Goal: Information Seeking & Learning: Learn about a topic

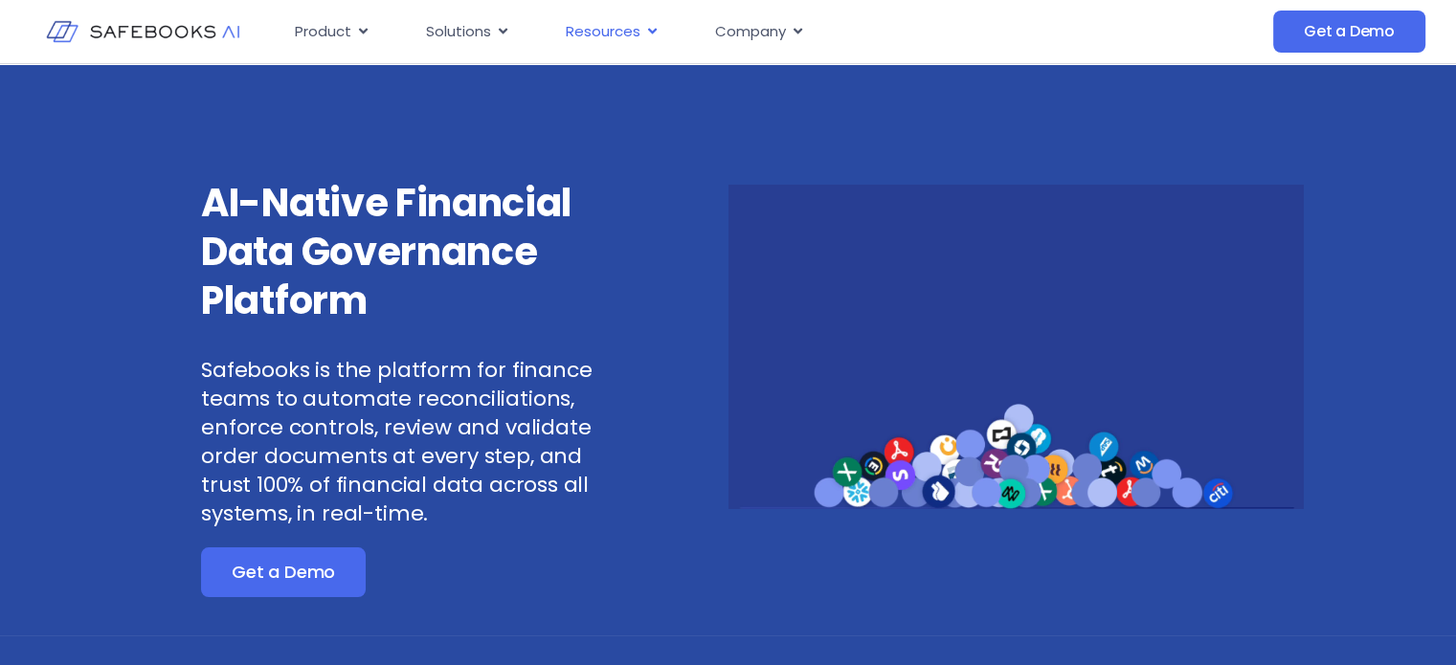
click at [649, 34] on icon "Menu" at bounding box center [652, 31] width 14 height 14
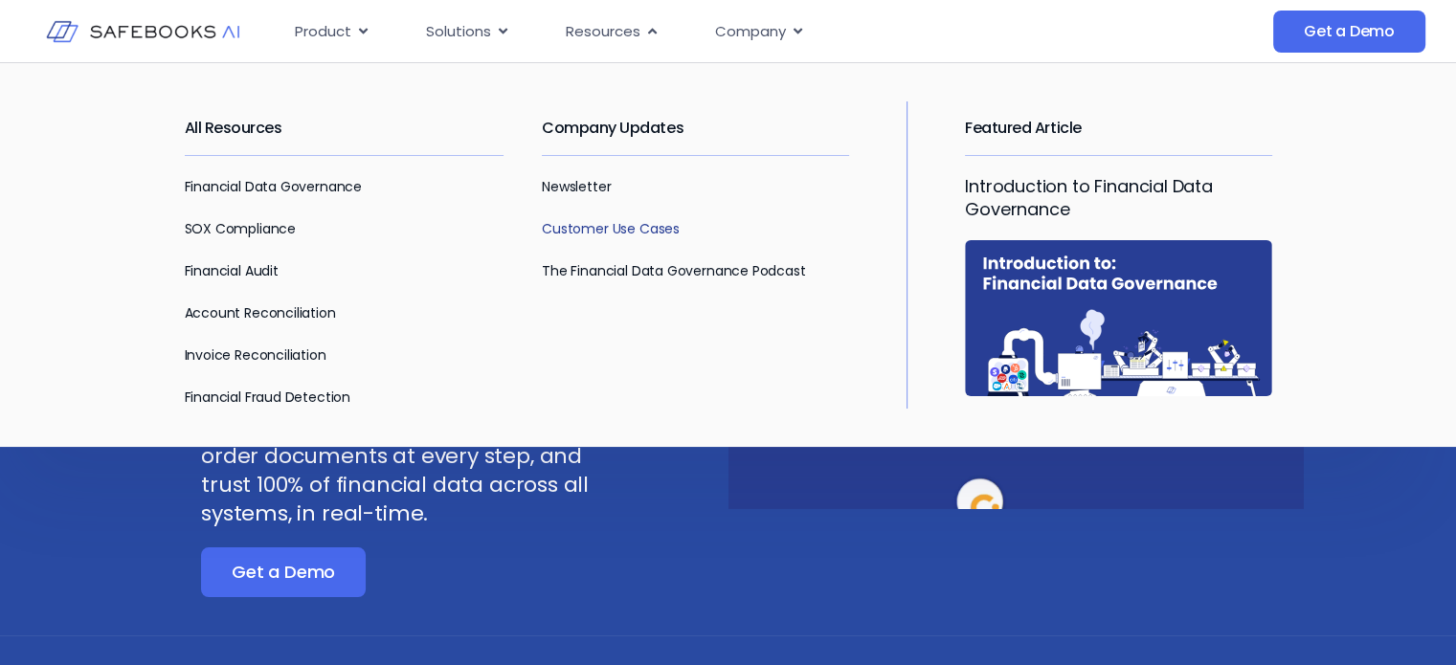
click at [608, 233] on link "Customer Use Cases" at bounding box center [611, 228] width 138 height 19
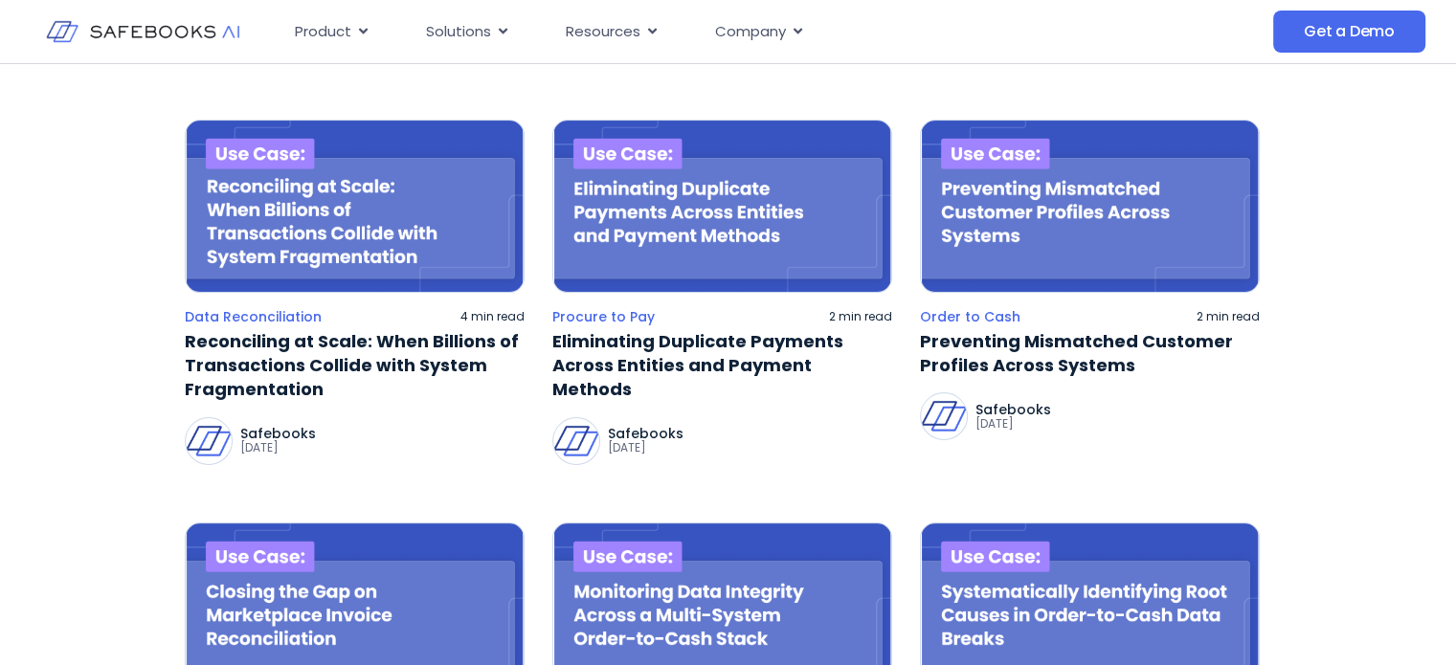
scroll to position [264, 0]
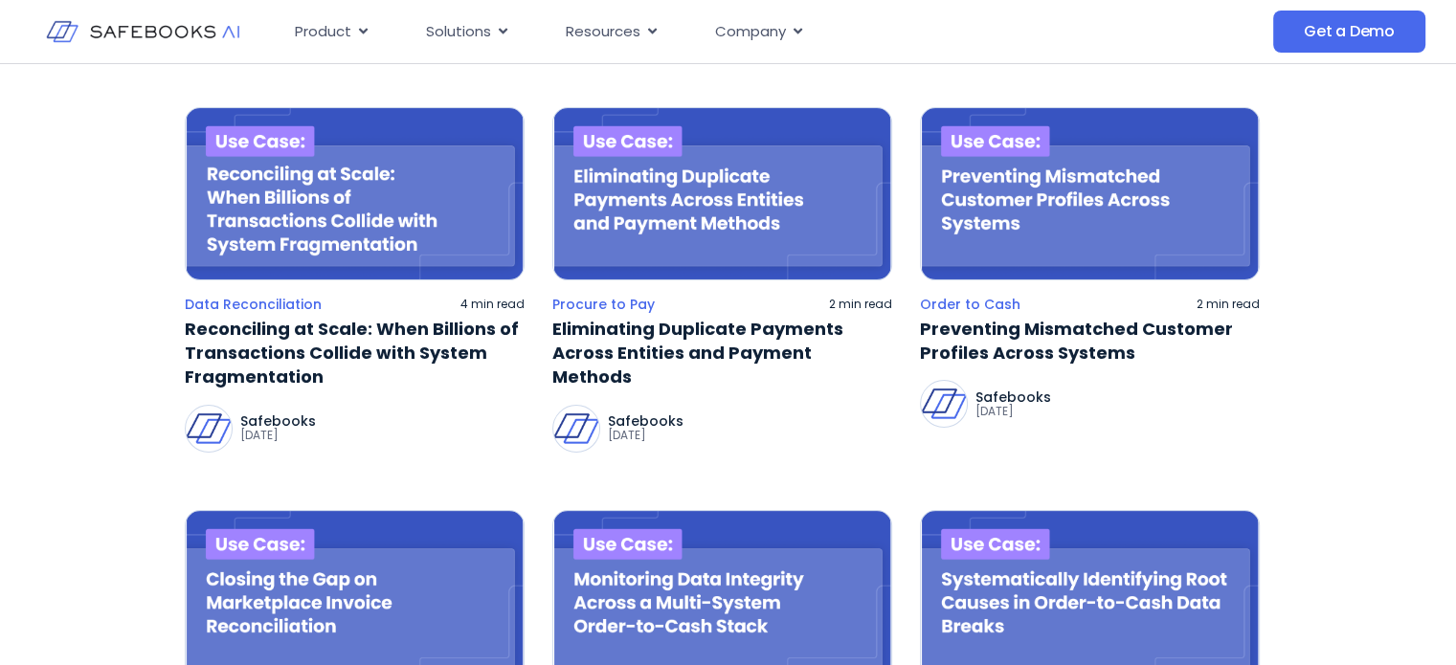
click at [365, 167] on img at bounding box center [355, 193] width 340 height 173
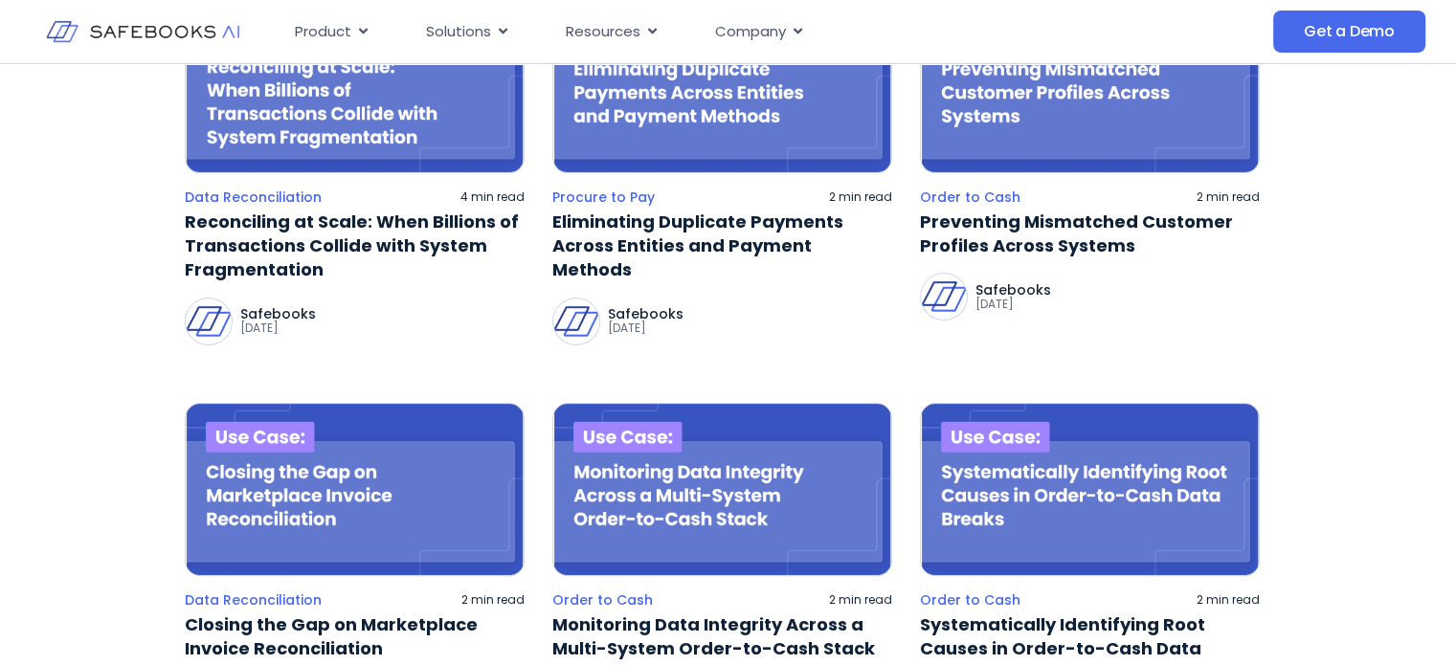
scroll to position [278, 0]
